Goal: Task Accomplishment & Management: Manage account settings

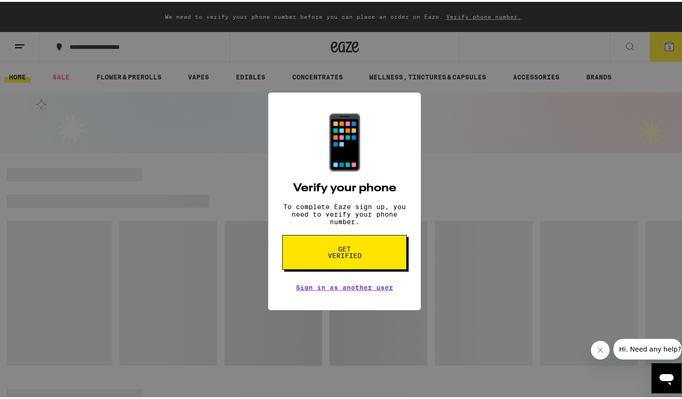
click at [344, 256] on span "Get verified" at bounding box center [344, 250] width 48 height 13
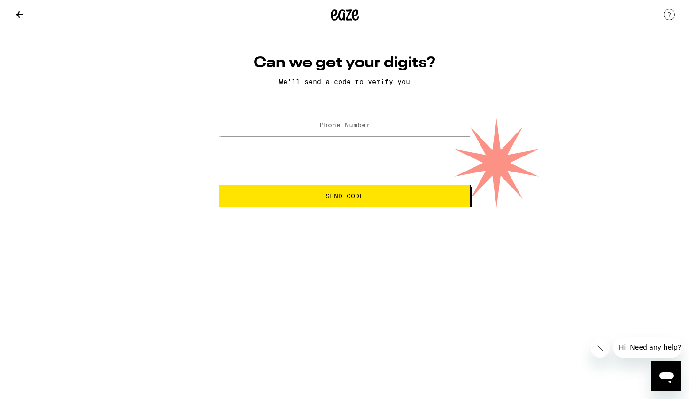
click at [335, 124] on label "Phone Number" at bounding box center [345, 125] width 51 height 8
type input "[PHONE_NUMBER]"
click at [369, 198] on span "Send Code" at bounding box center [345, 196] width 236 height 7
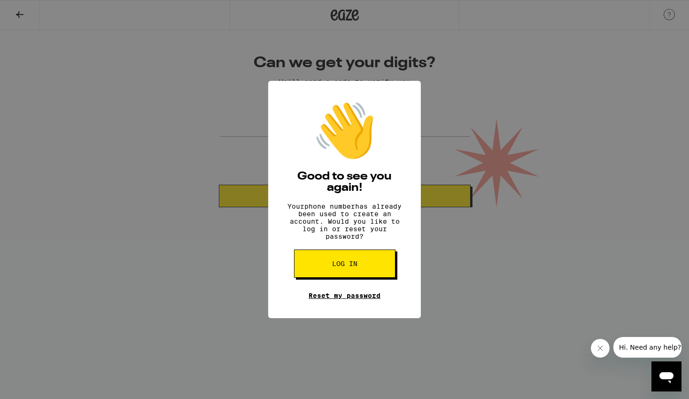
click at [338, 299] on link "Reset my password" at bounding box center [345, 296] width 72 height 8
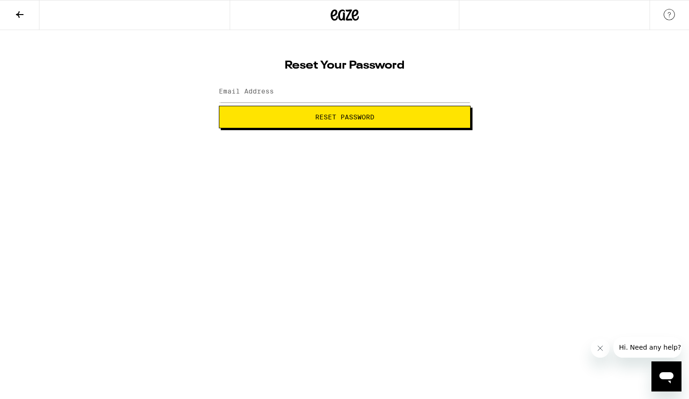
click at [266, 89] on label "Email Address" at bounding box center [246, 91] width 55 height 8
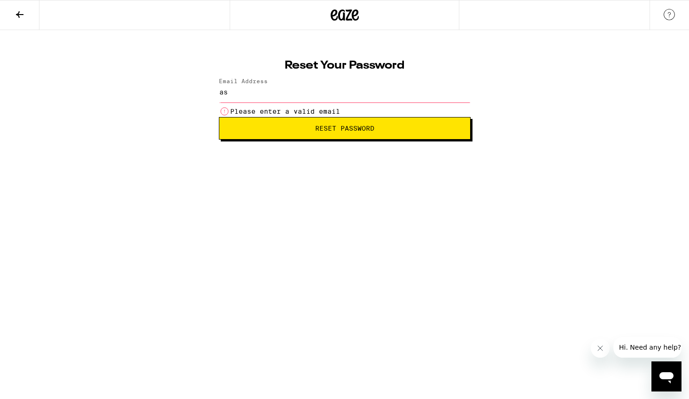
type input "[EMAIL_ADDRESS][DOMAIN_NAME]"
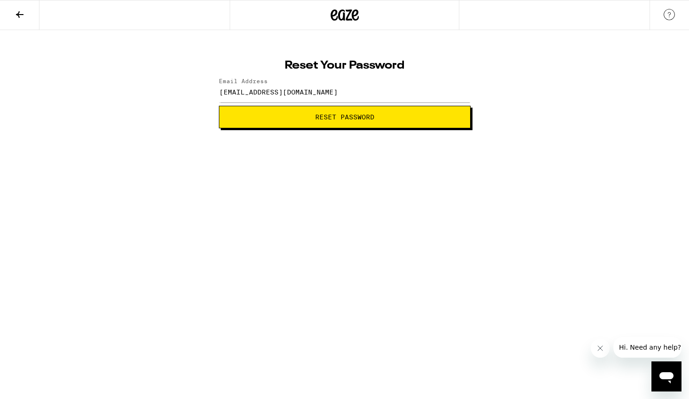
click at [311, 118] on span "Reset Password" at bounding box center [345, 117] width 236 height 7
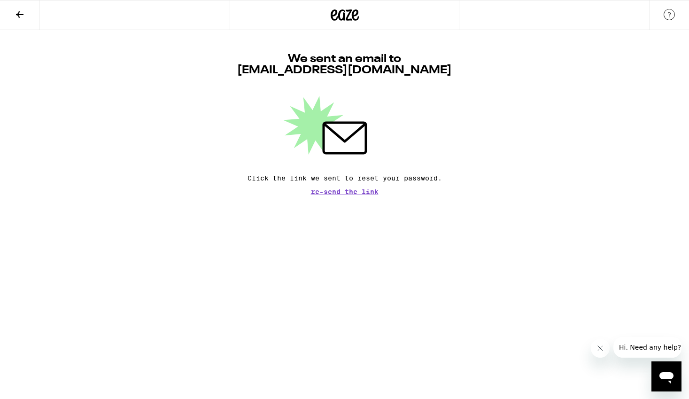
click at [350, 195] on span "Re-send the link" at bounding box center [345, 191] width 68 height 7
click at [340, 130] on icon at bounding box center [345, 138] width 42 height 31
click at [334, 141] on icon at bounding box center [345, 138] width 42 height 31
click at [635, 344] on span "Hi. Need any help?" at bounding box center [650, 348] width 62 height 8
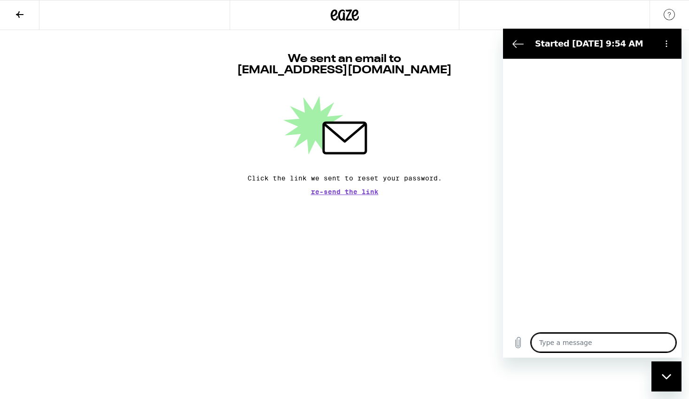
type textarea "x"
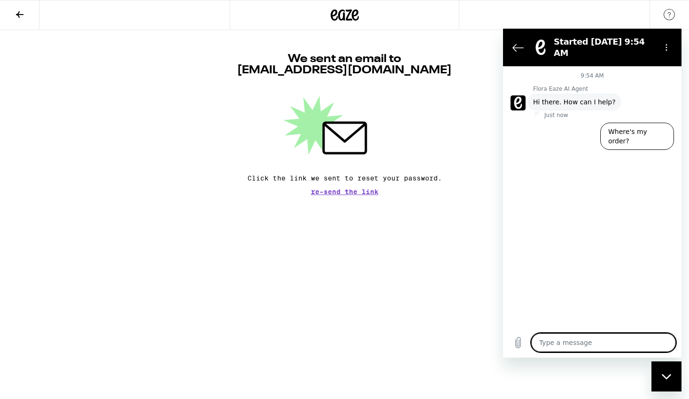
type textarea "I"
type textarea "x"
type textarea "Im"
type textarea "x"
type textarea "Im"
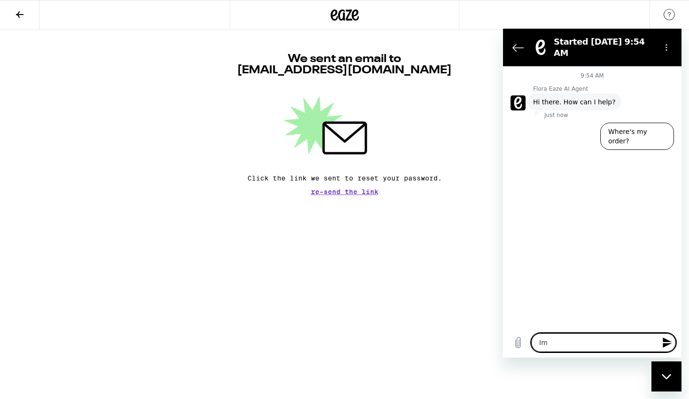
type textarea "x"
type textarea "Im t"
type textarea "x"
type textarea "Im tr"
type textarea "x"
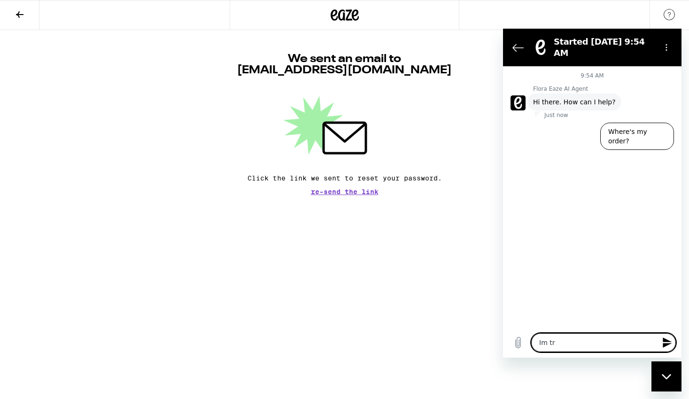
type textarea "Im try"
type textarea "x"
type textarea "Im tryi"
type textarea "x"
type textarea "Im tryin"
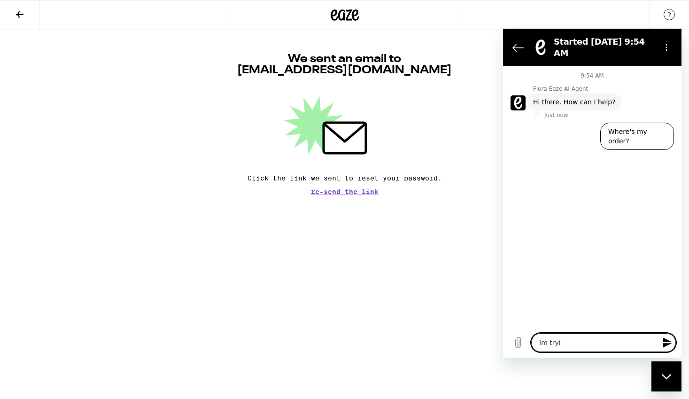
type textarea "x"
type textarea "Im trying"
type textarea "x"
type textarea "Im trying"
type textarea "x"
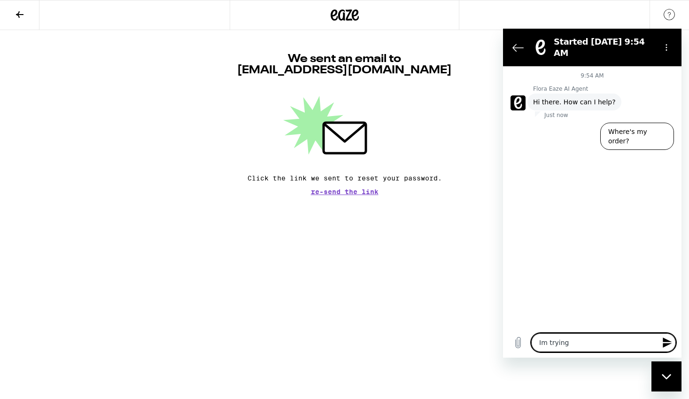
type textarea "Im trying t"
type textarea "x"
type textarea "Im trying to"
type textarea "x"
type textarea "Im trying to"
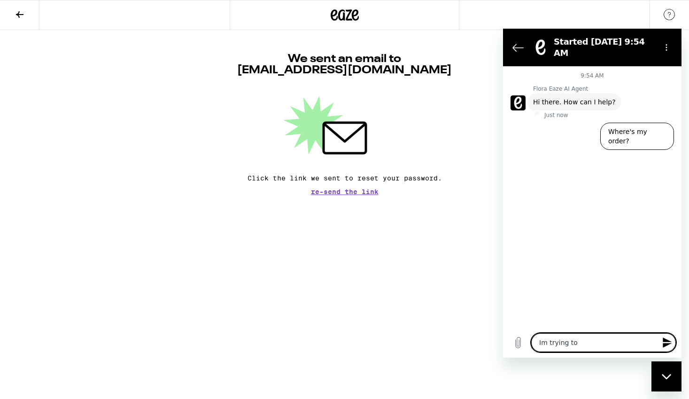
type textarea "x"
type textarea "Im trying to r"
type textarea "x"
type textarea "Im trying to re"
type textarea "x"
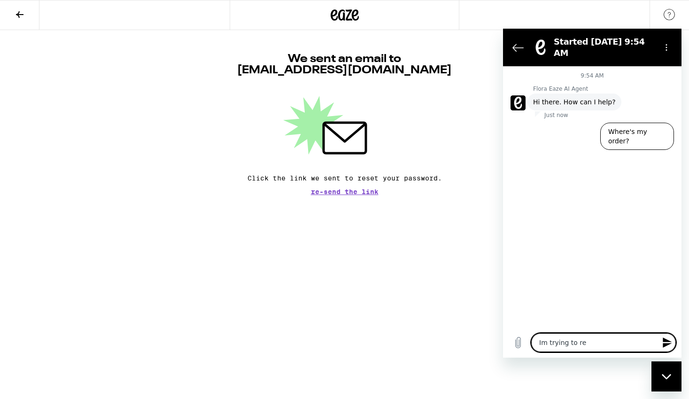
type textarea "Im trying to res"
type textarea "x"
type textarea "Im trying to rese"
type textarea "x"
type textarea "Im trying to reset"
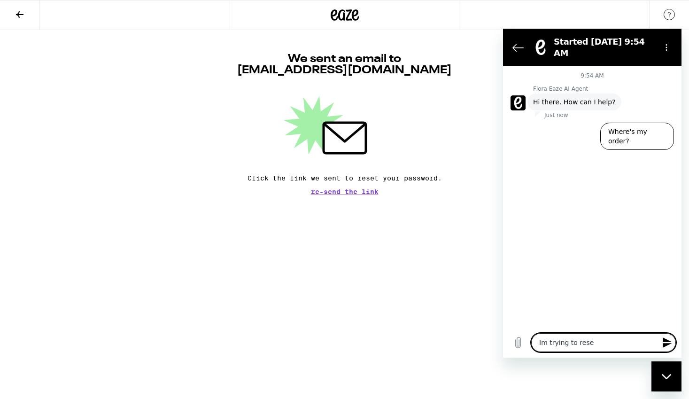
type textarea "x"
type textarea "Im trying to reset"
type textarea "x"
type textarea "Im trying to reset m"
type textarea "x"
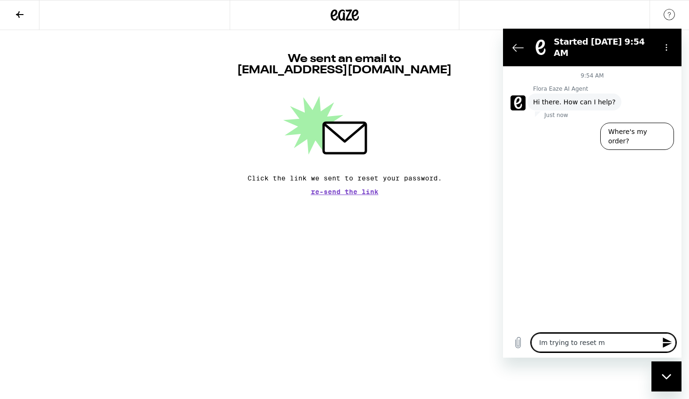
type textarea "Im trying to reset my"
type textarea "x"
type textarea "Im trying to reset my"
type textarea "x"
type textarea "Im trying to reset my p"
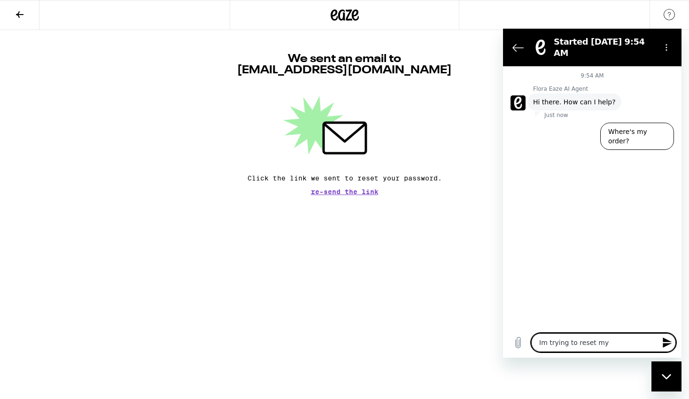
type textarea "x"
type textarea "Im trying to reset my pa"
type textarea "x"
type textarea "Im trying to reset my pas"
type textarea "x"
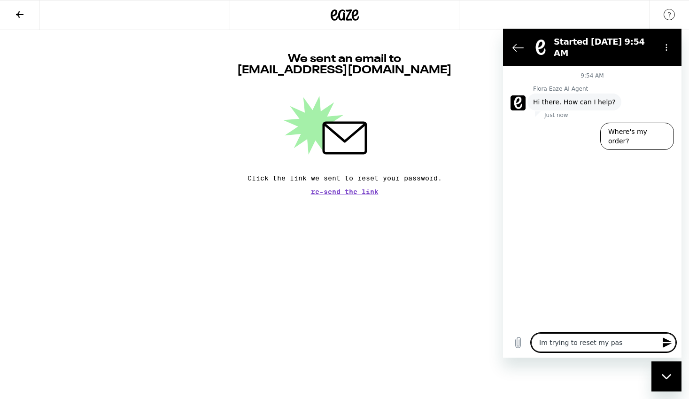
type textarea "Im trying to reset my pass"
type textarea "x"
type textarea "Im trying to reset my passw"
type textarea "x"
type textarea "Im trying to reset my passwo"
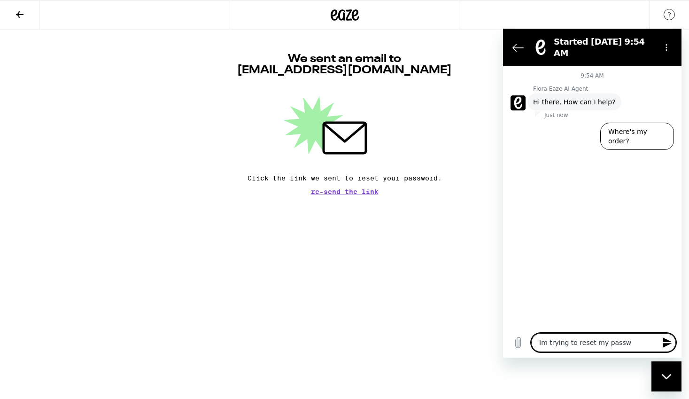
type textarea "x"
type textarea "Im trying to reset my passwor"
type textarea "x"
type textarea "Im trying to reset my password"
type textarea "x"
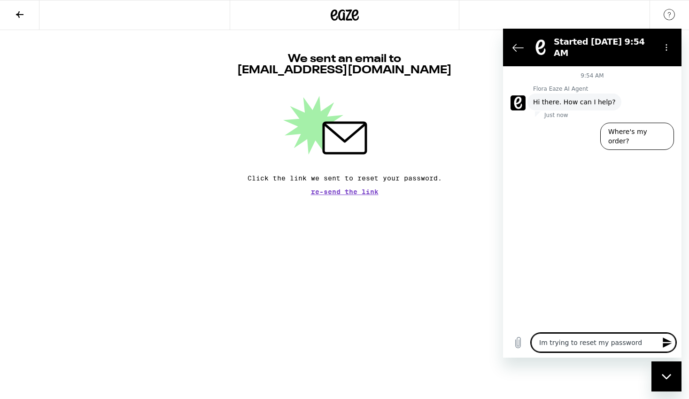
type textarea "Im trying to reset my password"
type textarea "x"
type textarea "Im trying to reset my password"
type textarea "x"
type textarea "Im trying to reset my password,"
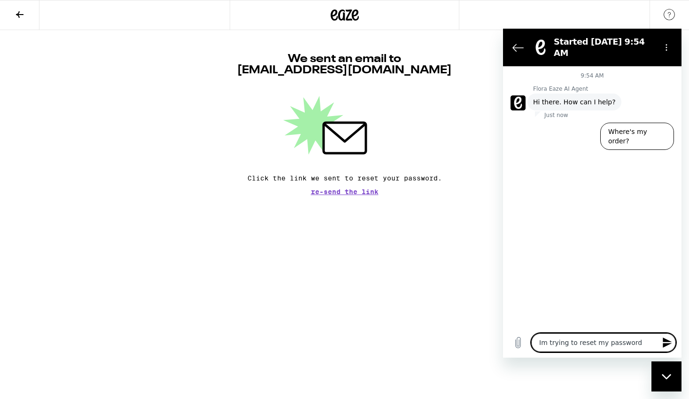
type textarea "x"
type textarea "Im trying to reset my password,"
type textarea "x"
type textarea "Im trying to reset my password, b"
type textarea "x"
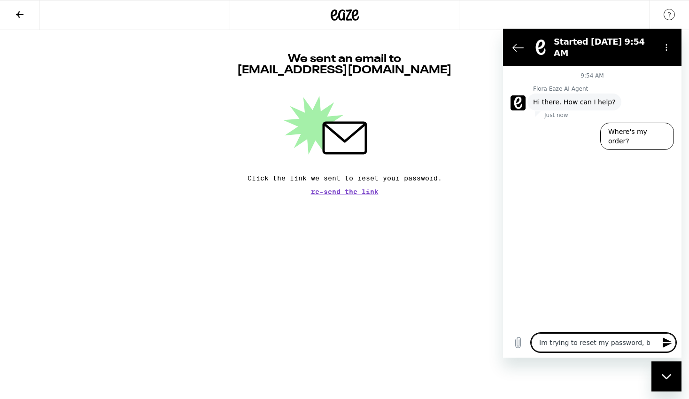
type textarea "Im trying to reset my password, bu"
type textarea "x"
type textarea "Im trying to reset my password, but"
type textarea "x"
type textarea "Im trying to reset my password, but"
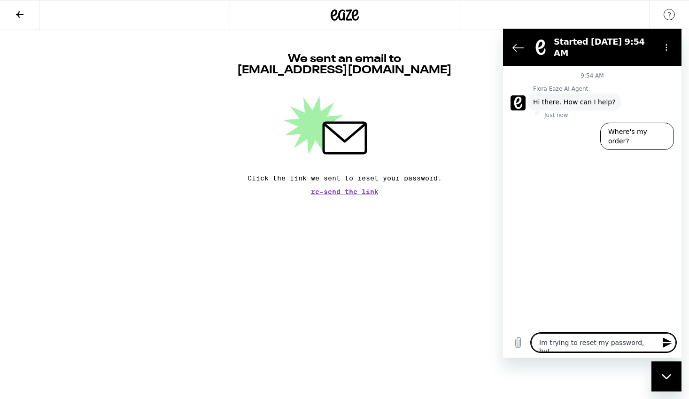
type textarea "x"
type textarea "Im trying to reset my password, but I"
type textarea "x"
type textarea "Im trying to reset my password, but Im"
type textarea "x"
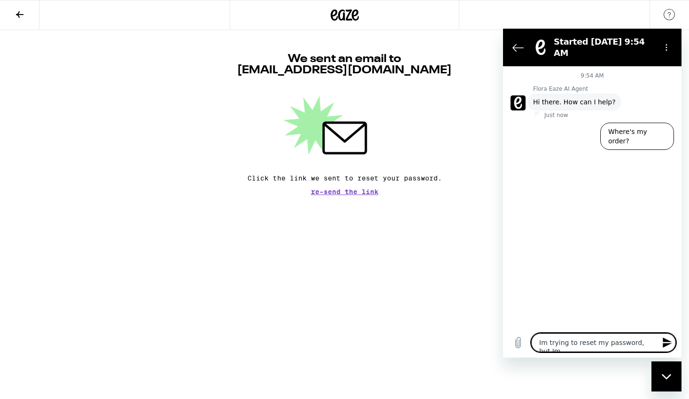
type textarea "Im trying to reset my password, but Im"
type textarea "x"
type textarea "Im trying to reset my password, but Im n"
type textarea "x"
type textarea "Im trying to reset my password, but Im no"
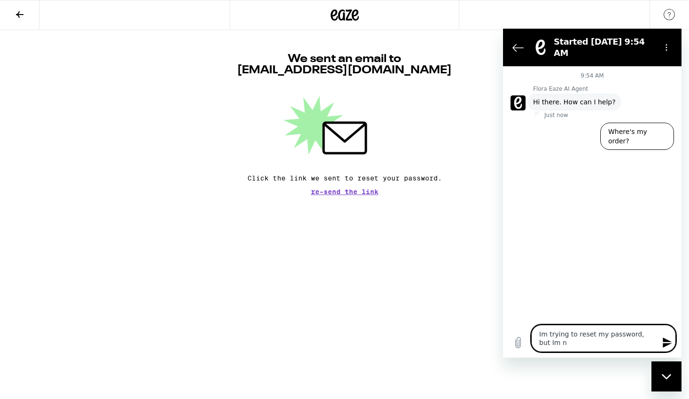
type textarea "x"
type textarea "Im trying to reset my password, but Im not"
type textarea "x"
type textarea "Im trying to reset my password, but Im not"
type textarea "x"
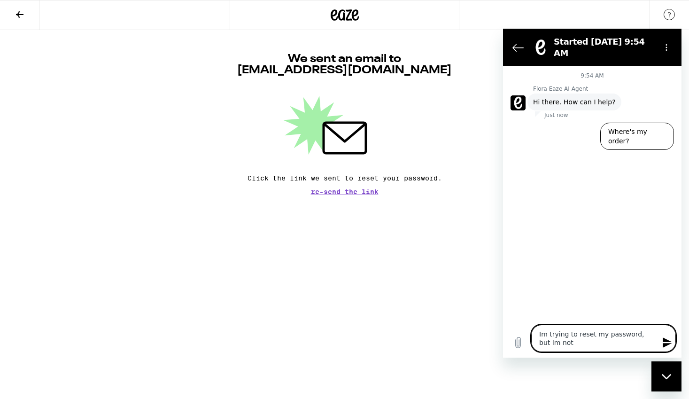
type textarea "Im trying to reset my password, but Im not g"
type textarea "x"
type textarea "Im trying to reset my password, but Im not ge"
type textarea "x"
type textarea "Im trying to reset my password, but Im not get"
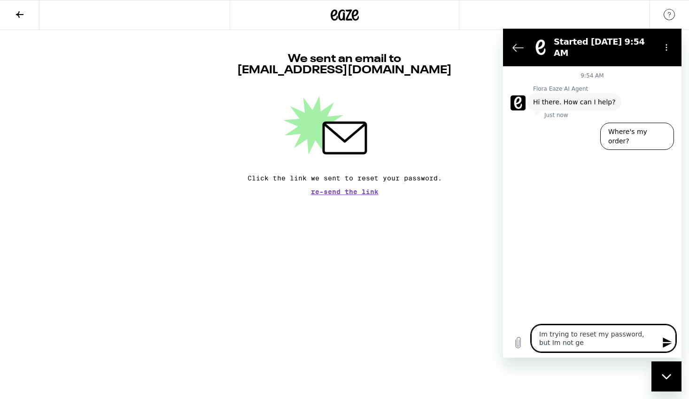
type textarea "x"
type textarea "Im trying to reset my password, but Im not getyt"
type textarea "x"
type textarea "Im trying to reset my password, but Im not getyti"
type textarea "x"
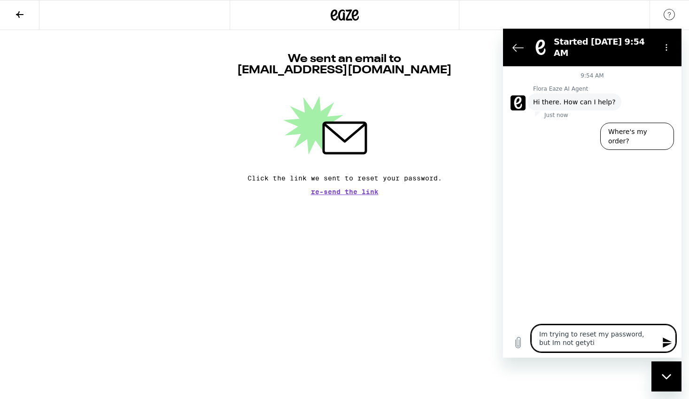
type textarea "Im trying to reset my password, but Im not getytin"
type textarea "x"
type textarea "Im trying to reset my password, but Im not getyting"
type textarea "x"
type textarea "Im trying to reset my password, but Im not getyting"
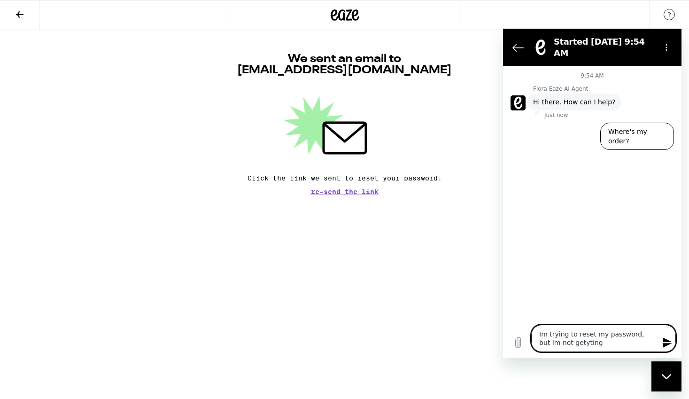
type textarea "x"
type textarea "Im trying to reset my password, but Im not getyting a"
type textarea "x"
type textarea "Im trying to reset my password, but Im not getyting an"
type textarea "x"
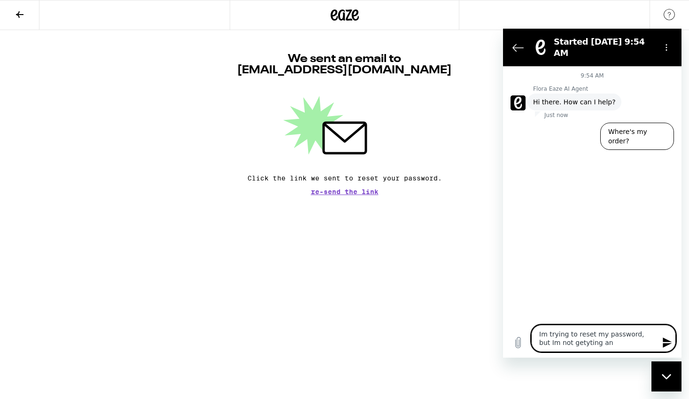
type textarea "Im trying to reset my password, but Im not getyting an"
type textarea "x"
type textarea "Im trying to reset my password, but Im not getyting an e"
type textarea "x"
type textarea "Im trying to reset my password, but Im not getyting an em"
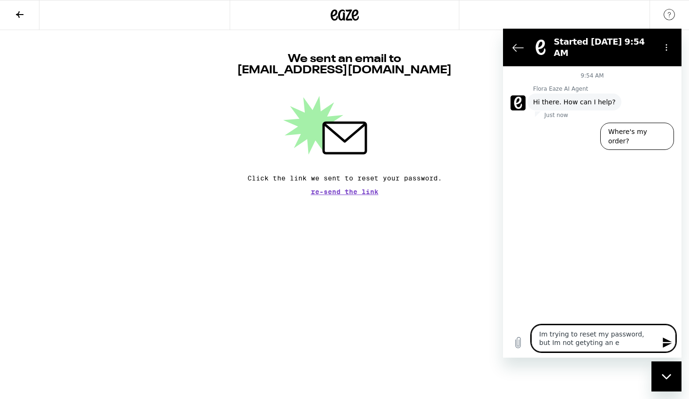
type textarea "x"
type textarea "Im trying to reset my password, but Im not getyting an ema"
type textarea "x"
type textarea "Im trying to reset my password, but Im not getyting an emai"
type textarea "x"
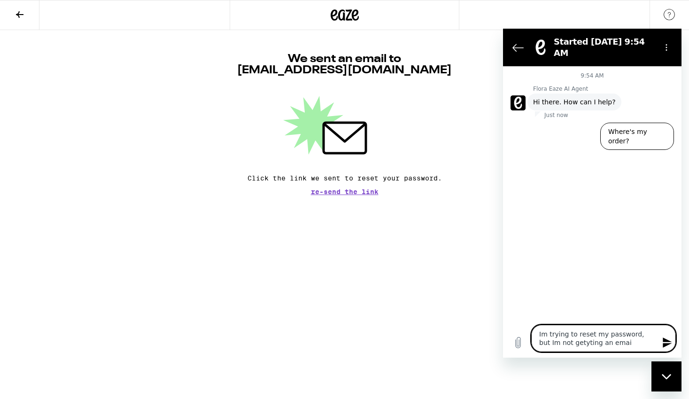
type textarea "Im trying to reset my password, but Im not getyting an email"
type textarea "x"
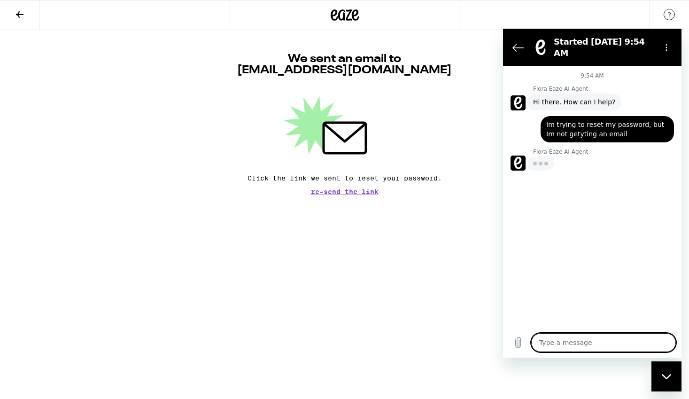
type textarea "x"
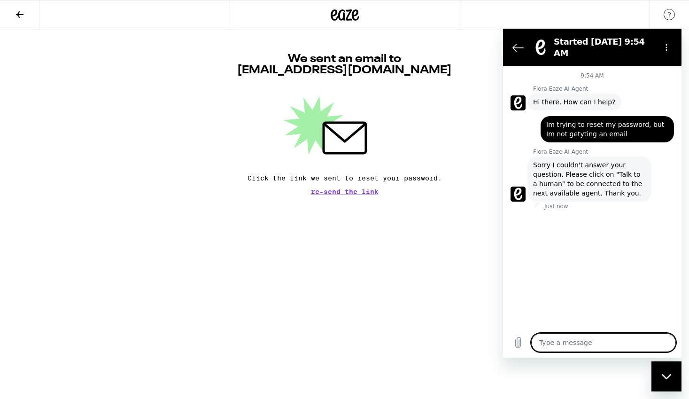
drag, startPoint x: 188, startPoint y: 85, endPoint x: 164, endPoint y: 15, distance: 74.6
click at [188, 83] on div "We sent an email to [EMAIL_ADDRESS][DOMAIN_NAME] Click the link we sent to rese…" at bounding box center [344, 112] width 689 height 165
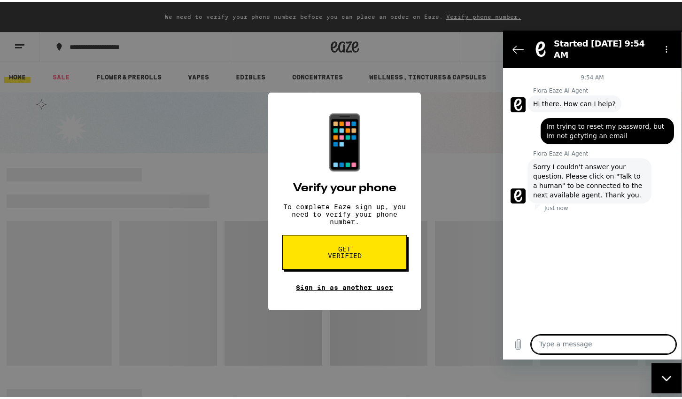
click at [344, 289] on link "Sign in as another user" at bounding box center [344, 286] width 97 height 8
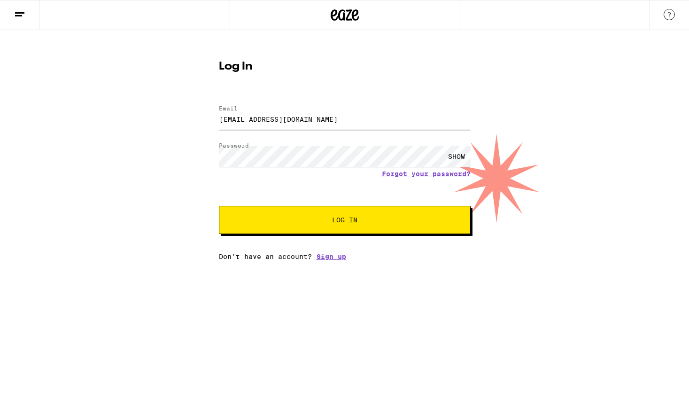
click at [309, 120] on input "aschmidtrecording@gmail.com" at bounding box center [345, 119] width 252 height 21
type input "[EMAIL_ADDRESS][DOMAIN_NAME]"
click at [461, 156] on div "SHOW" at bounding box center [457, 156] width 28 height 21
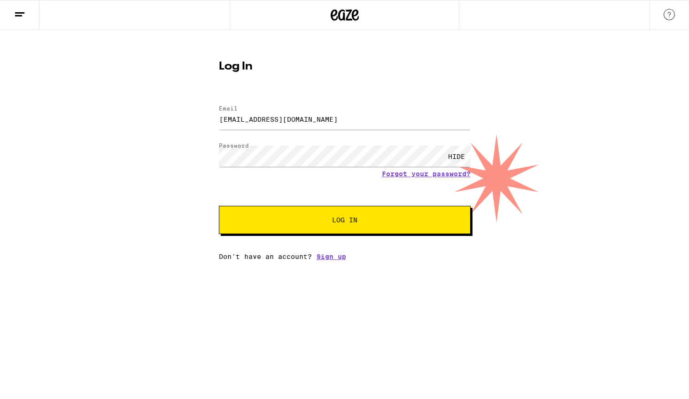
drag, startPoint x: 156, startPoint y: 200, endPoint x: 201, endPoint y: 203, distance: 44.8
click at [156, 200] on div "Log In Email Email aschmidt19@yahoo.com Password Password HIDE Forgot your pass…" at bounding box center [344, 145] width 689 height 230
click at [270, 216] on button "Log In" at bounding box center [345, 220] width 252 height 28
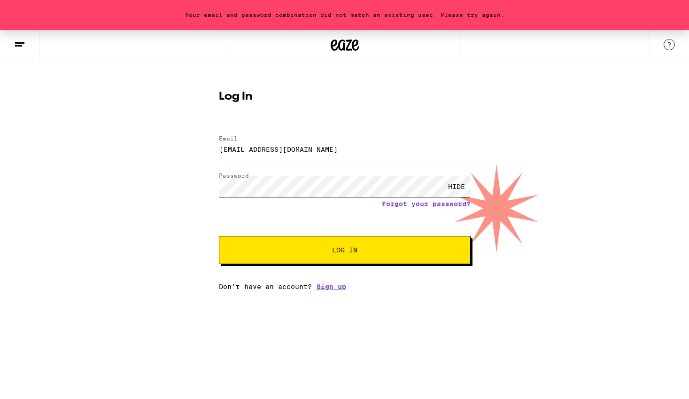
click at [219, 236] on button "Log In" at bounding box center [345, 250] width 252 height 28
click at [223, 250] on button "Log In" at bounding box center [345, 250] width 252 height 28
click at [219, 236] on button "Log In" at bounding box center [345, 250] width 252 height 28
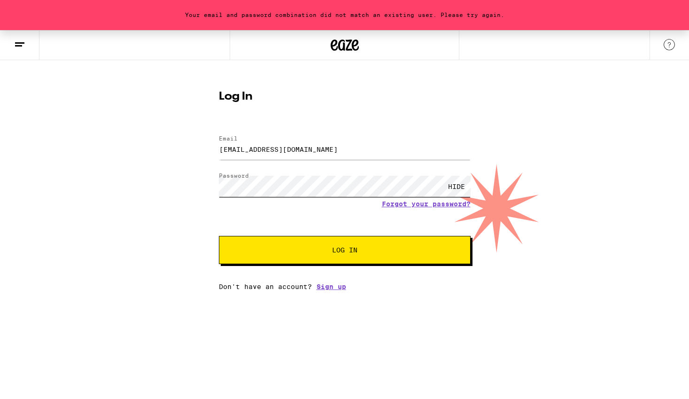
click at [219, 236] on button "Log In" at bounding box center [345, 250] width 252 height 28
click at [133, 213] on div "Your email and password combination did not match an existing user. Please try …" at bounding box center [344, 160] width 689 height 260
click at [311, 256] on button "Log In" at bounding box center [345, 250] width 252 height 28
click at [421, 203] on link "Forgot your password?" at bounding box center [426, 204] width 89 height 8
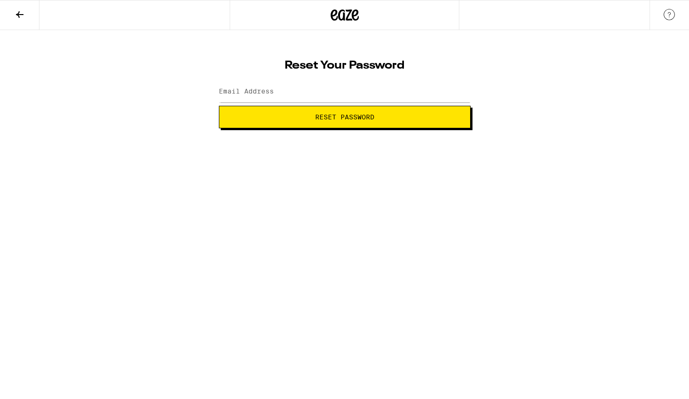
click at [224, 91] on label "Email Address" at bounding box center [246, 91] width 55 height 8
click at [267, 86] on input "Email Address" at bounding box center [345, 91] width 252 height 21
click at [259, 98] on input "Email Address" at bounding box center [345, 91] width 252 height 21
click at [227, 80] on div at bounding box center [345, 92] width 252 height 28
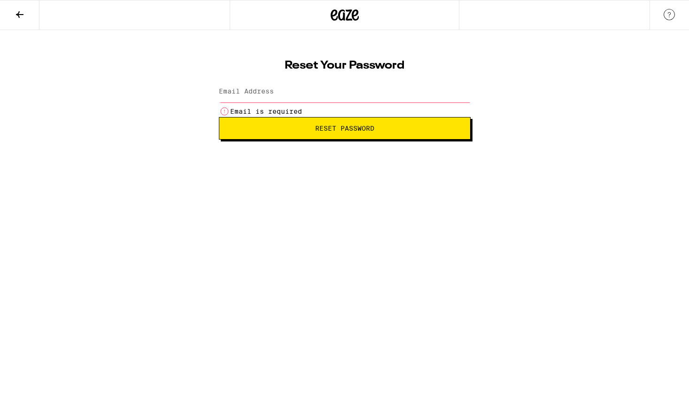
click at [249, 99] on input "Email Address" at bounding box center [345, 91] width 252 height 21
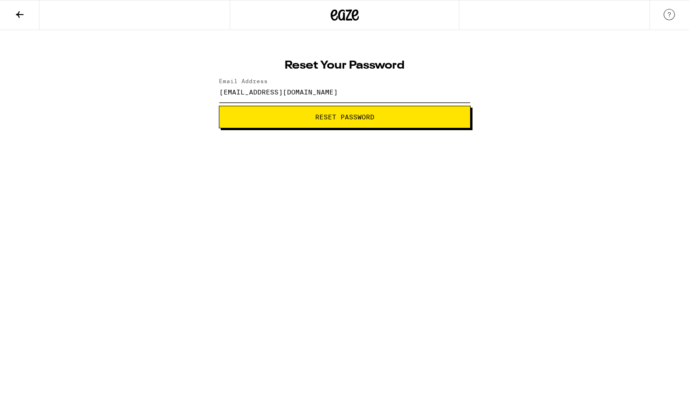
type input "[EMAIL_ADDRESS][DOMAIN_NAME]"
click at [178, 114] on div "Reset Your Password Email Address aschmidt19@yahoo.com Reset Password" at bounding box center [344, 79] width 689 height 98
click at [243, 118] on span "Reset Password" at bounding box center [345, 117] width 236 height 7
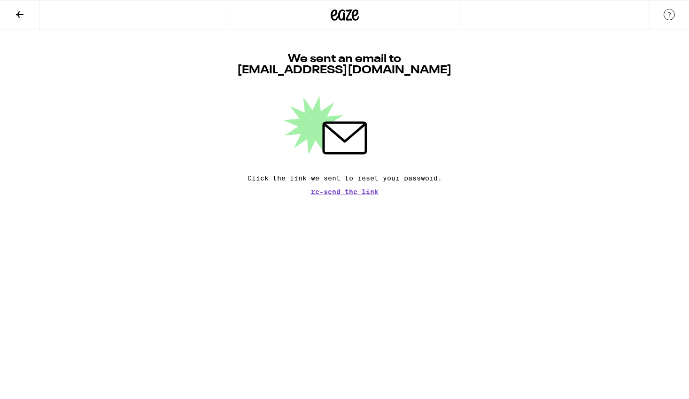
click at [349, 193] on span "Re-send the link" at bounding box center [345, 191] width 68 height 7
click at [350, 193] on span "Re-send the link" at bounding box center [345, 191] width 68 height 7
